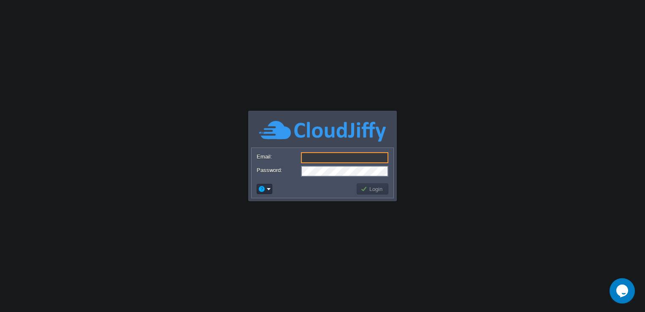
paste input "carlos.rodrigues@tecla.pt"
type input "carlos.rodrigues@tecla.pt"
click at [366, 189] on button "Login" at bounding box center [373, 189] width 24 height 8
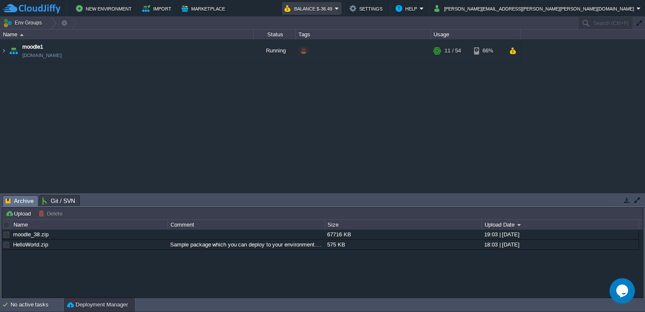
click at [339, 8] on em "Balance $-36.49" at bounding box center [312, 8] width 54 height 10
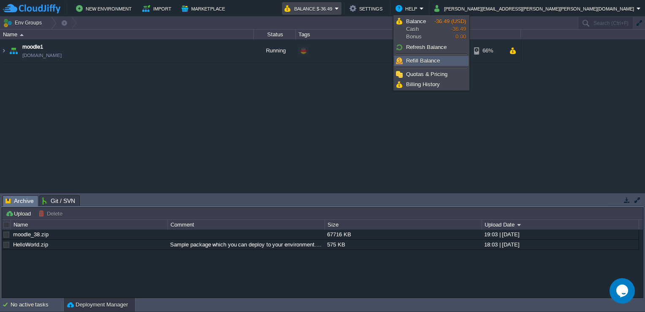
click at [421, 60] on span "Refill Balance" at bounding box center [423, 60] width 34 height 6
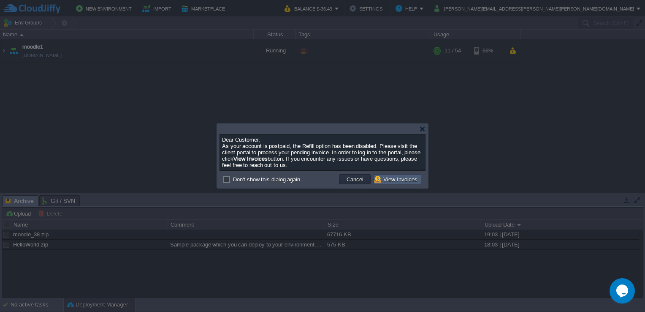
click at [394, 179] on button "View Invoices" at bounding box center [398, 179] width 46 height 8
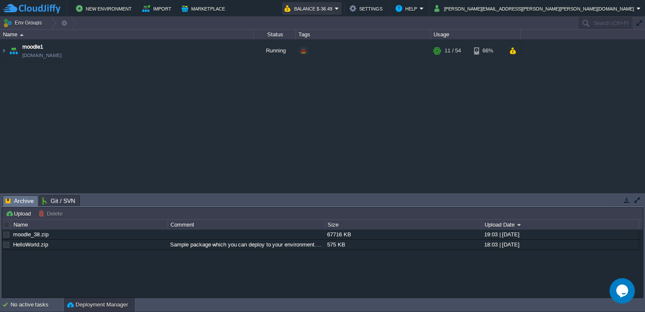
click at [335, 8] on button "Balance $-36.49" at bounding box center [310, 8] width 50 height 10
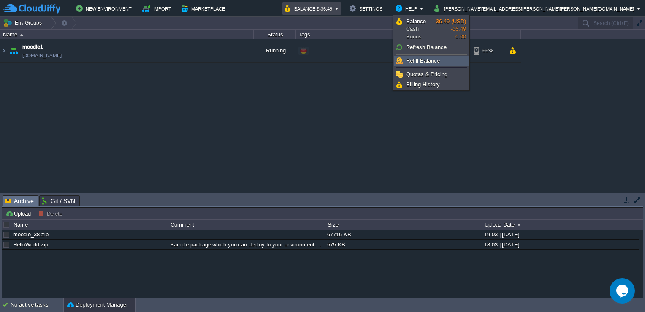
click at [424, 60] on span "Refill Balance" at bounding box center [423, 60] width 34 height 6
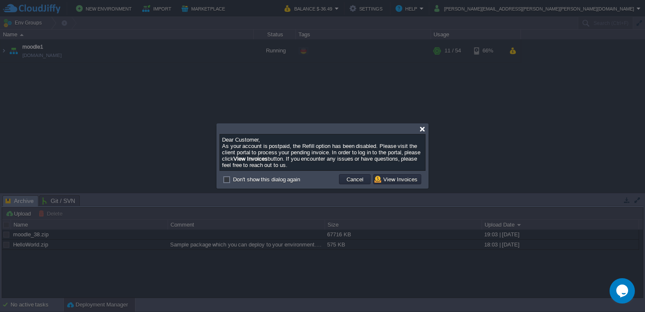
drag, startPoint x: 422, startPoint y: 128, endPoint x: 446, endPoint y: 68, distance: 65.0
click at [423, 128] on div at bounding box center [422, 129] width 6 height 6
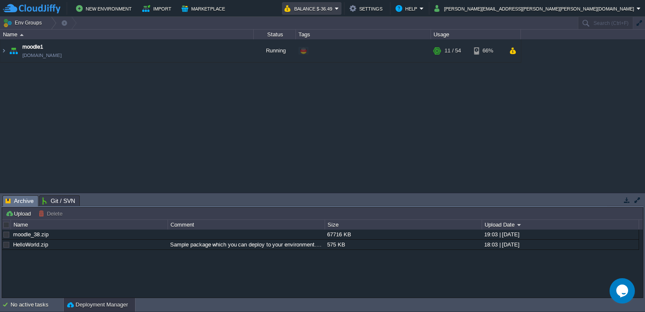
click at [342, 6] on td "Balance $-36.49" at bounding box center [312, 8] width 60 height 13
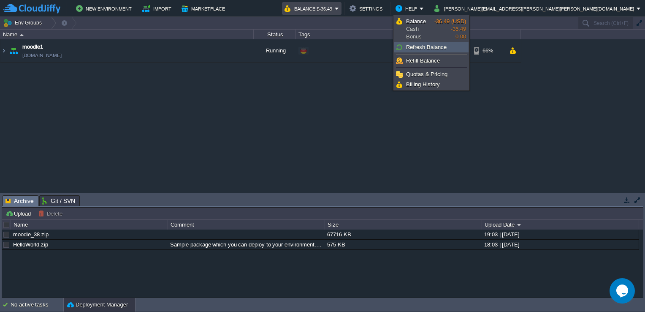
click at [436, 47] on span "Refresh Balance" at bounding box center [426, 47] width 41 height 6
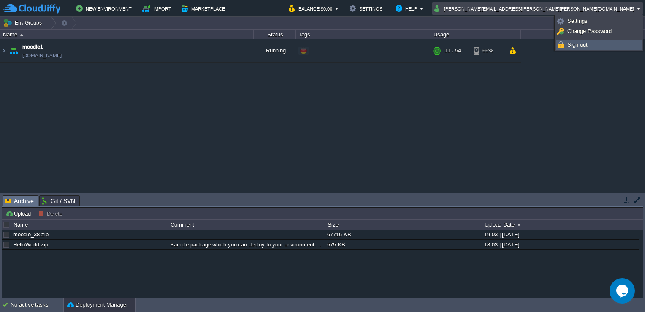
click at [569, 43] on span "Sign out" at bounding box center [578, 44] width 20 height 6
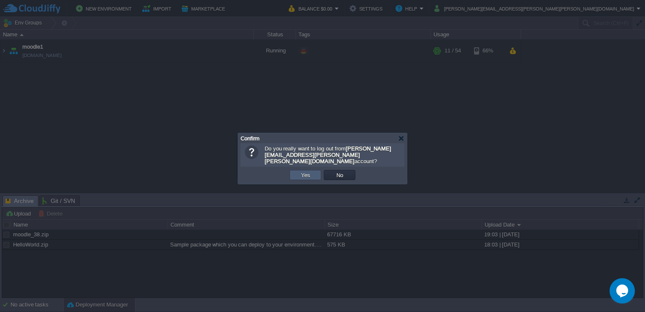
click at [304, 172] on button "Yes" at bounding box center [306, 175] width 14 height 8
